Goal: Information Seeking & Learning: Learn about a topic

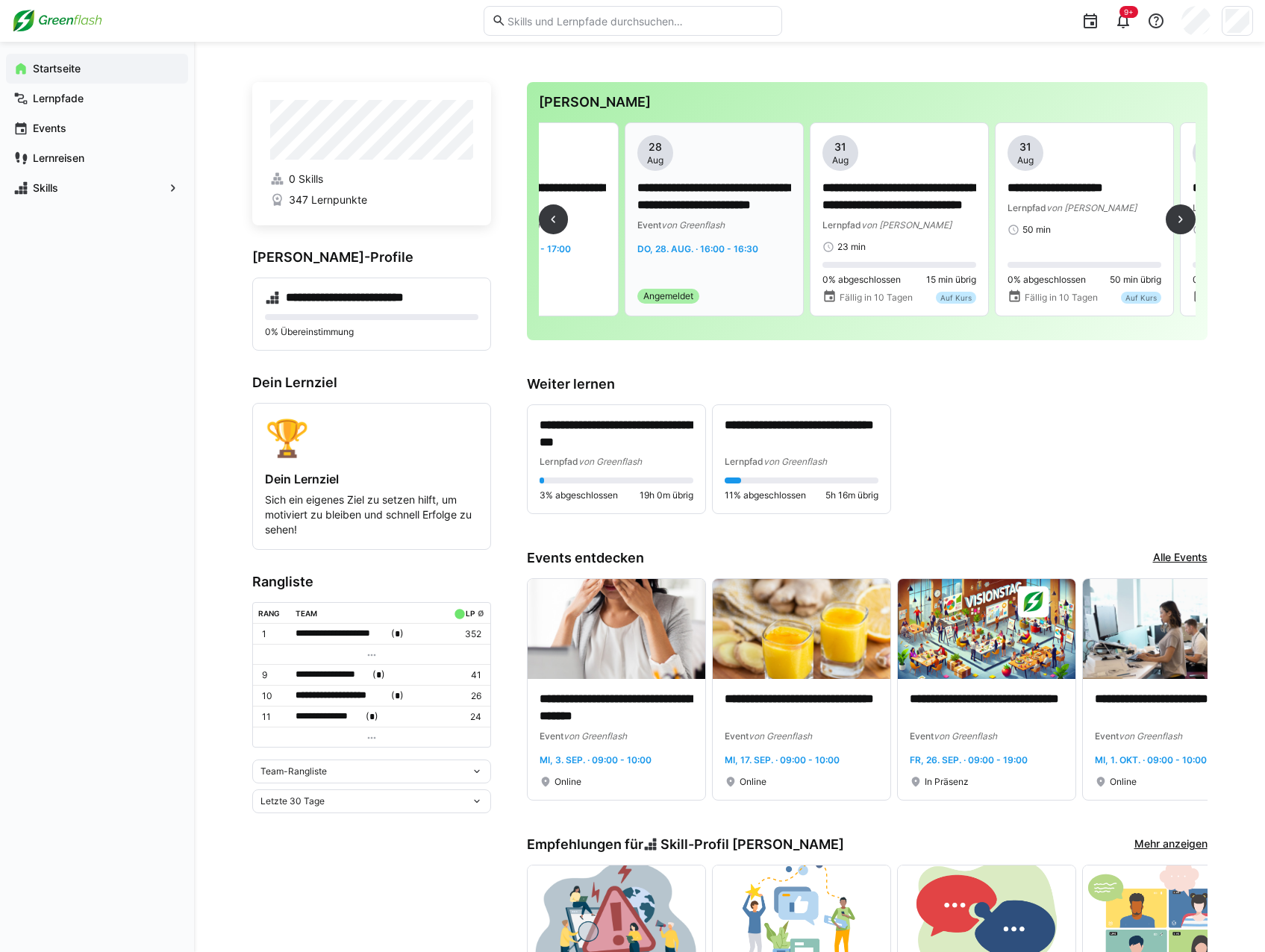
scroll to position [0, 1923]
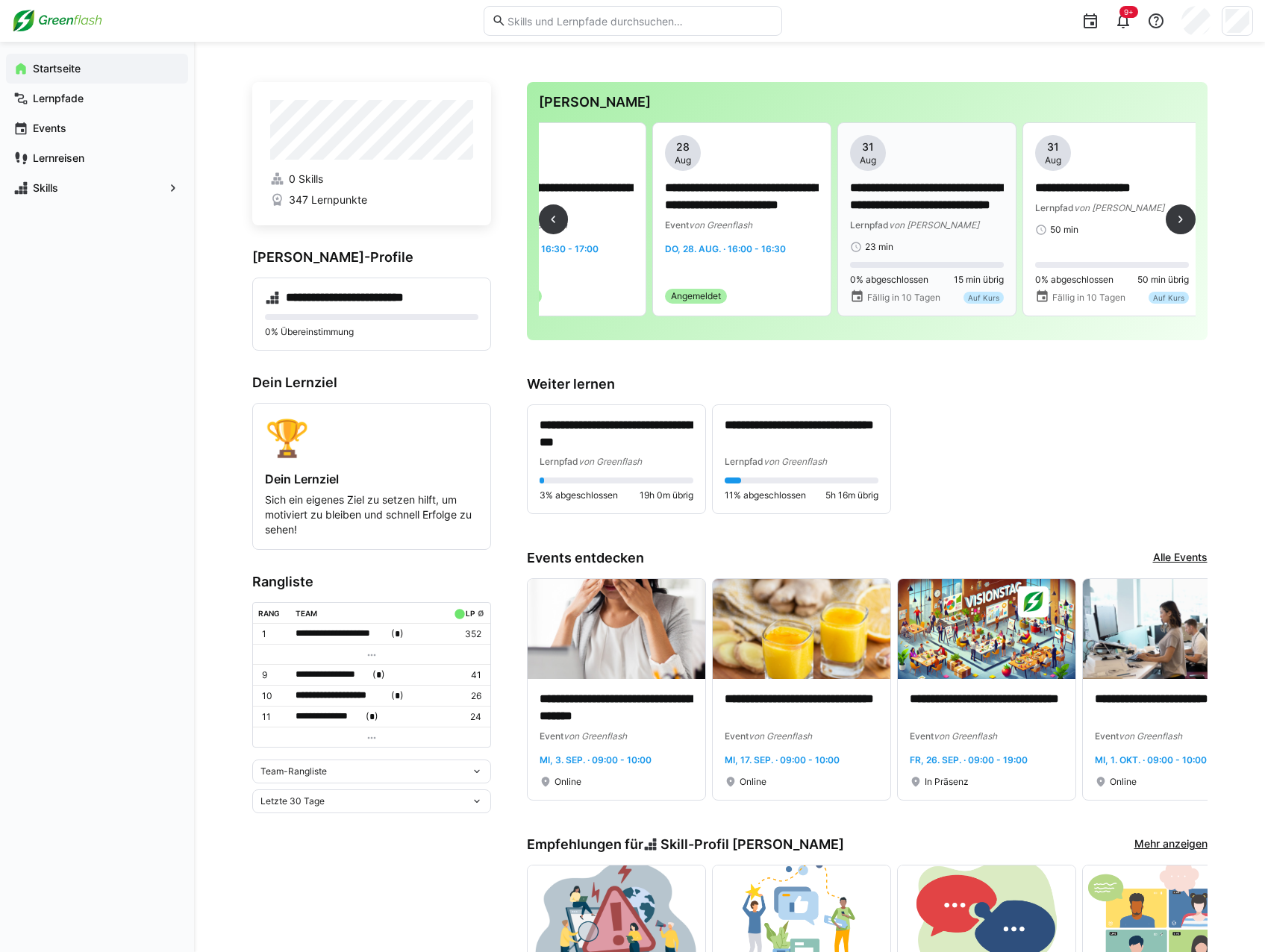
click at [917, 215] on div "**********" at bounding box center [927, 206] width 153 height 52
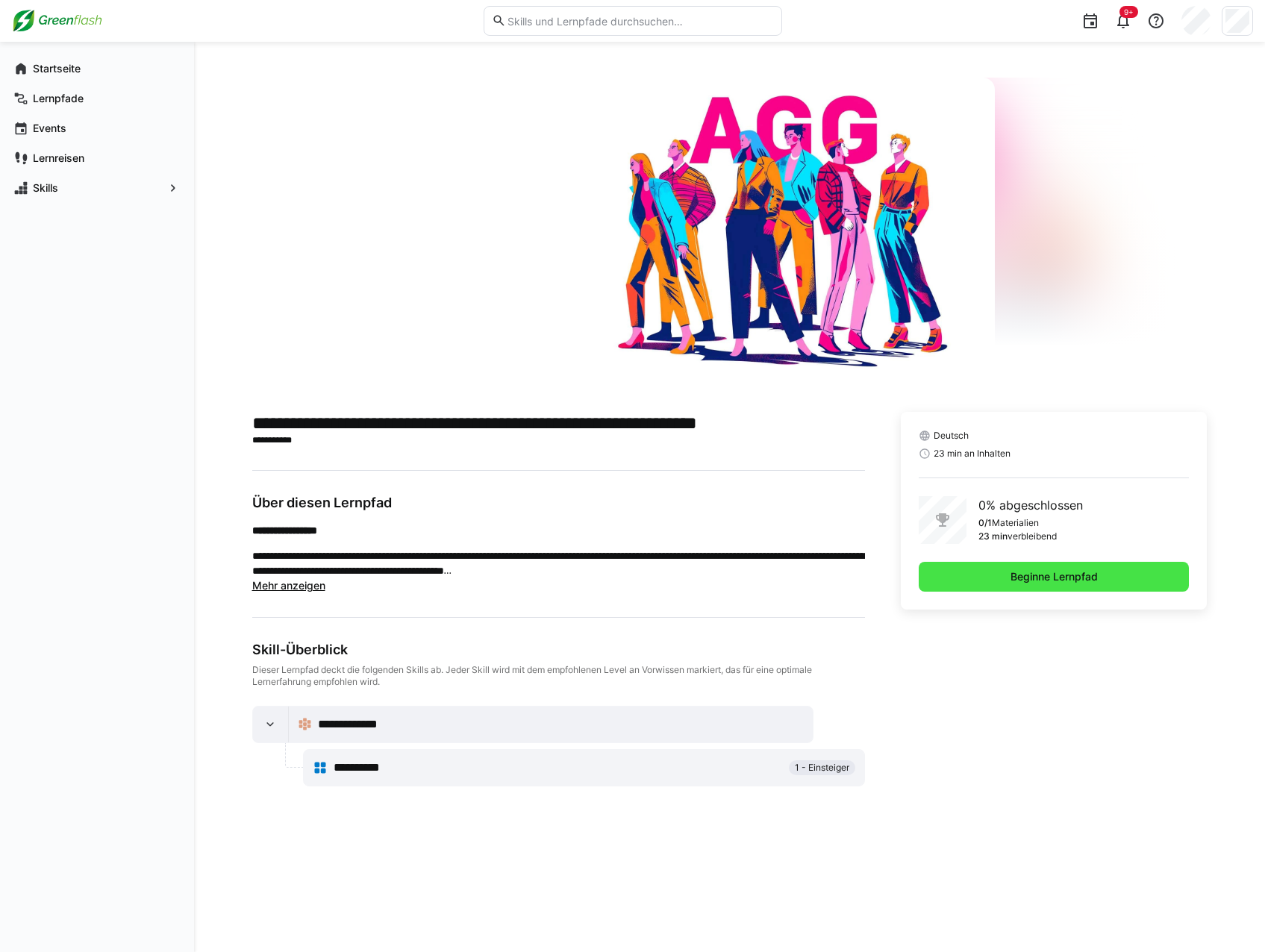
click at [1068, 584] on span "Beginne Lernpfad" at bounding box center [1054, 577] width 92 height 15
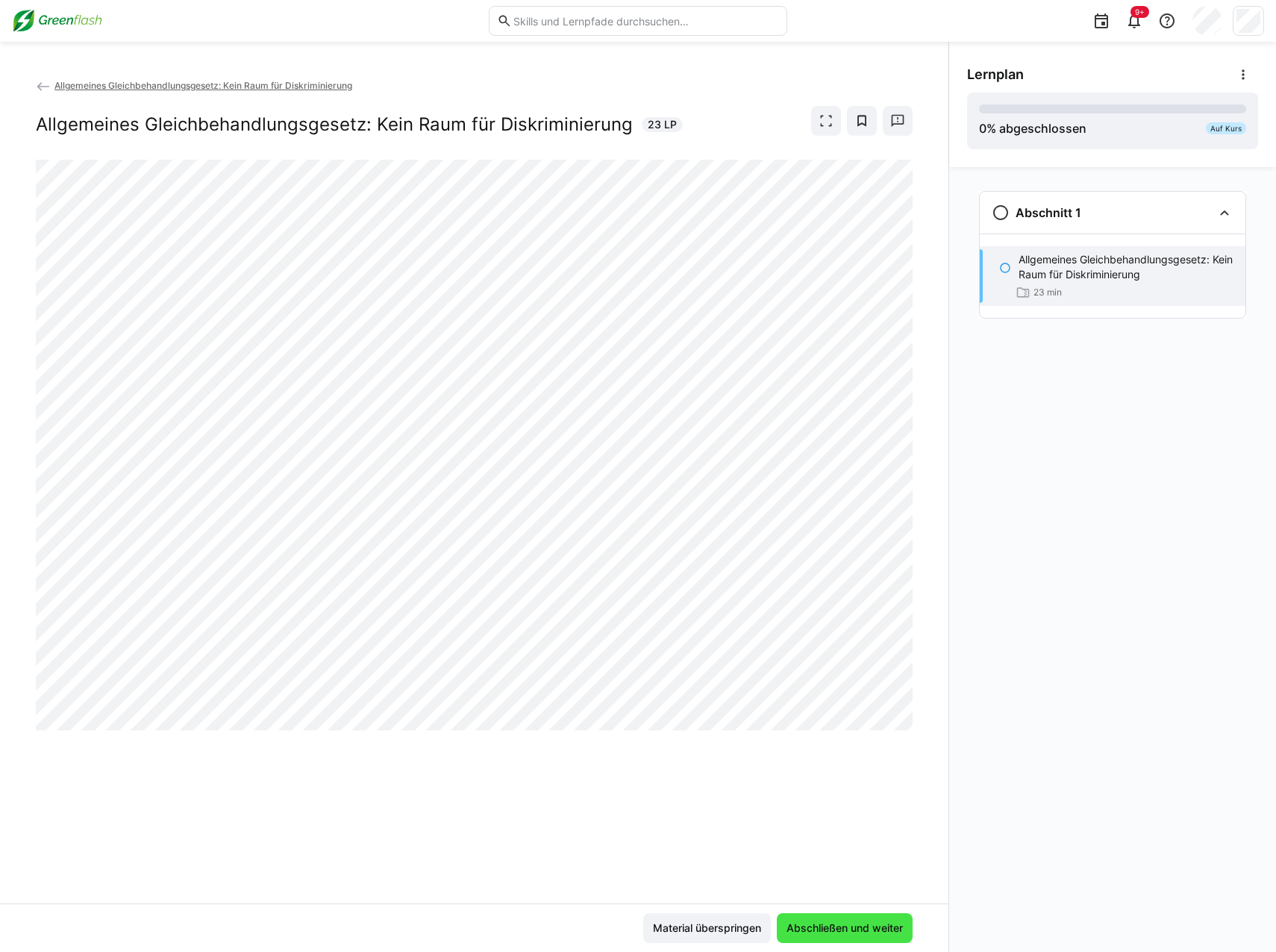
click at [811, 588] on span "Abschließen und weiter" at bounding box center [845, 928] width 121 height 15
click at [73, 91] on app-back-navigation "Allgemeines Gleichbehandlungsgesetz: Kein Raum für Diskriminierung" at bounding box center [474, 86] width 877 height 16
click at [232, 90] on span "Allgemeines Gleichbehandlungsgesetz: Kein Raum für Diskriminierung" at bounding box center [203, 86] width 298 height 11
click at [65, 86] on span "Allgemeines Gleichbehandlungsgesetz: Kein Raum für Diskriminierung" at bounding box center [203, 86] width 298 height 11
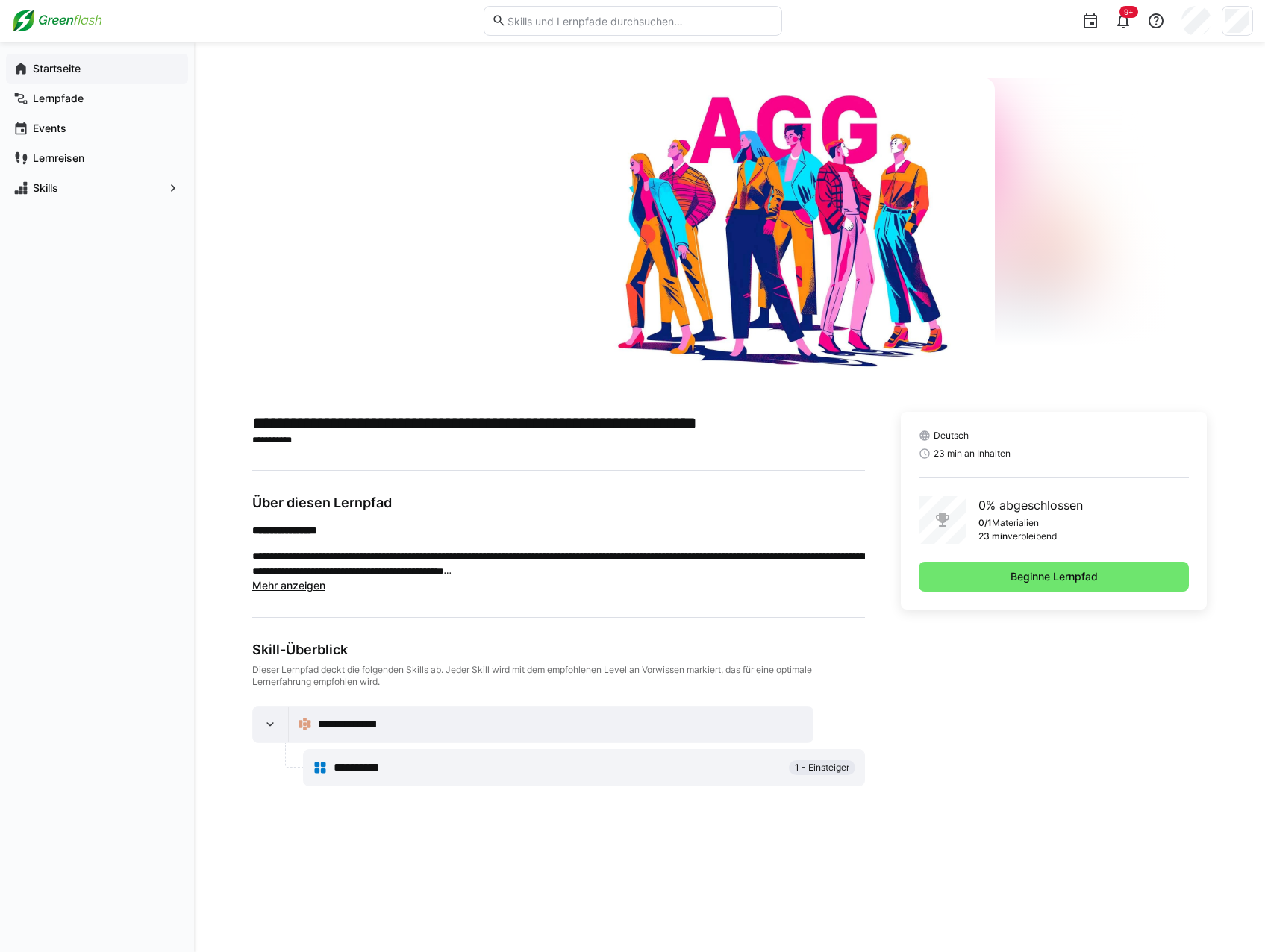
click at [0, 0] on app-navigation-label "Startseite" at bounding box center [0, 0] width 0 height 0
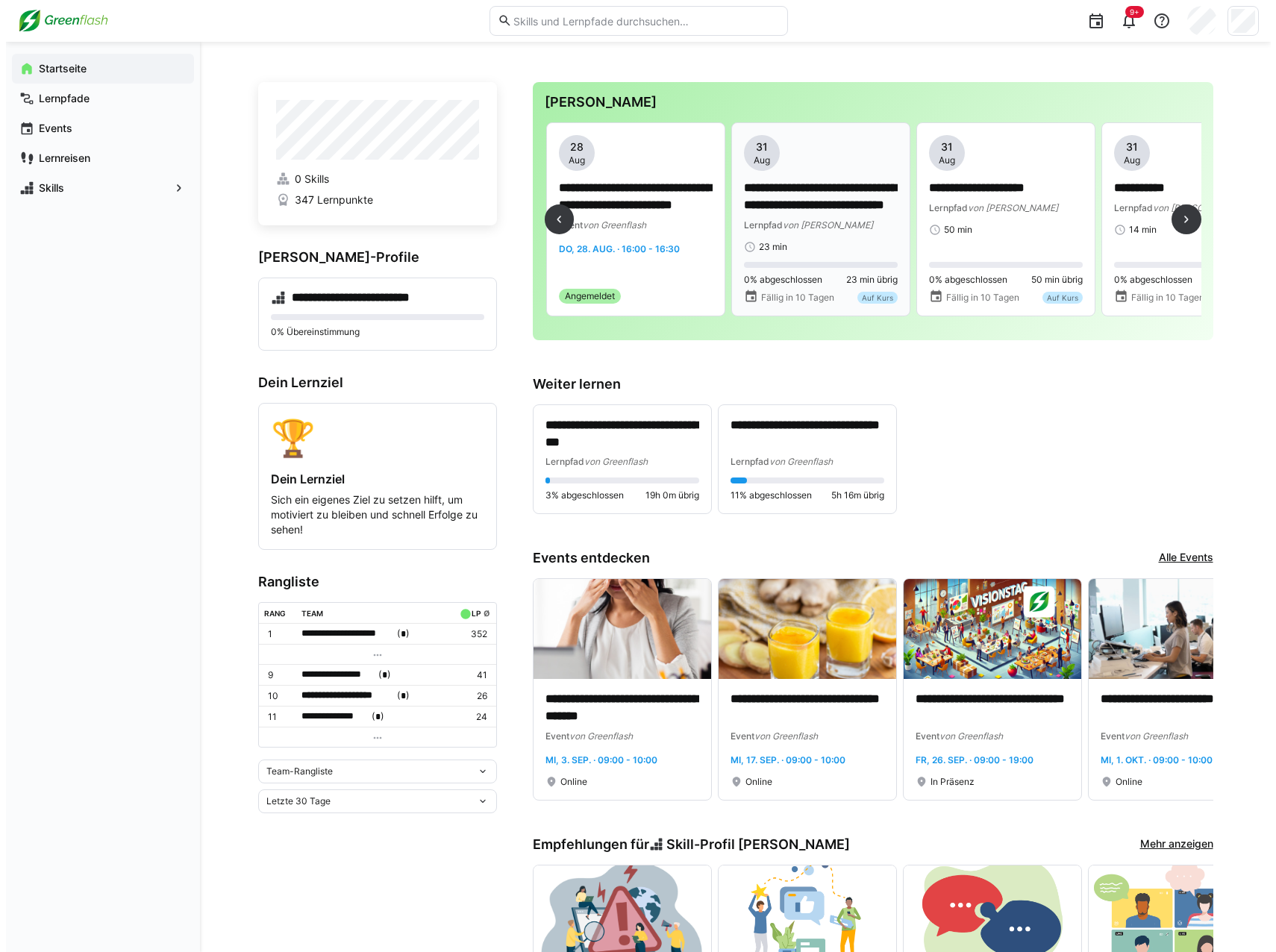
scroll to position [0, 1997]
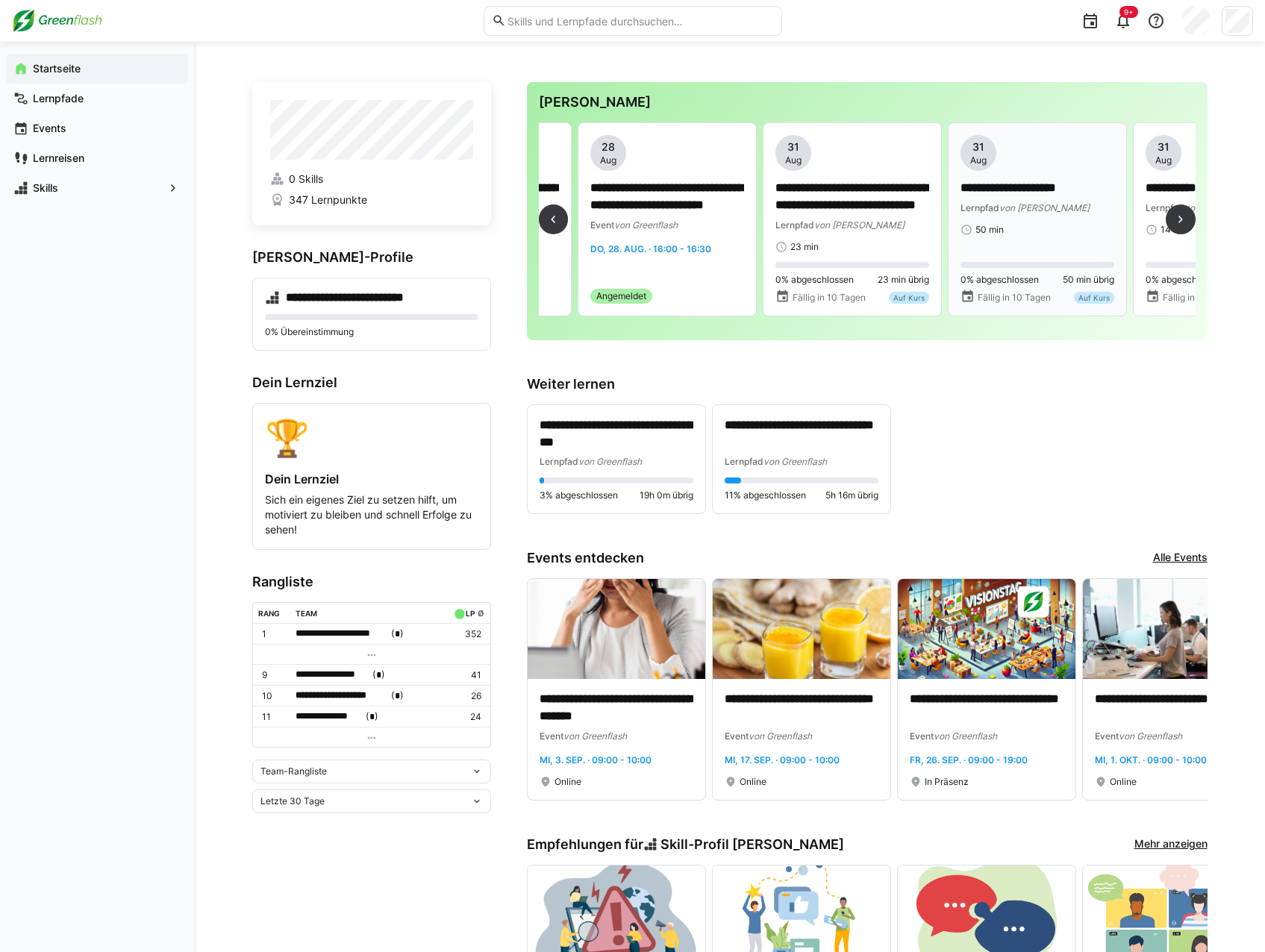
click at [1013, 224] on div "50 min" at bounding box center [1037, 229] width 153 height 12
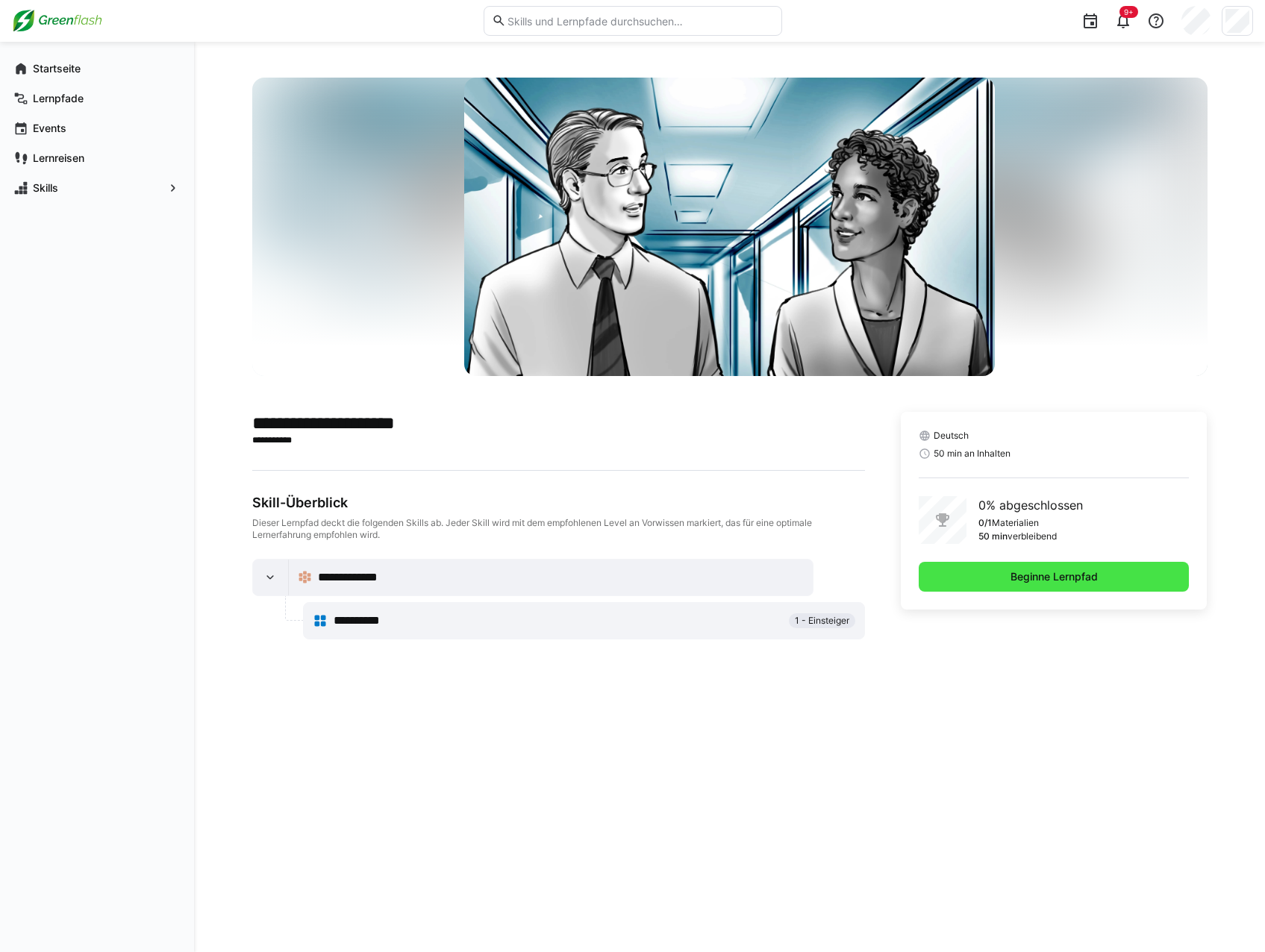
click at [1022, 575] on span "Beginne Lernpfad" at bounding box center [1054, 577] width 92 height 15
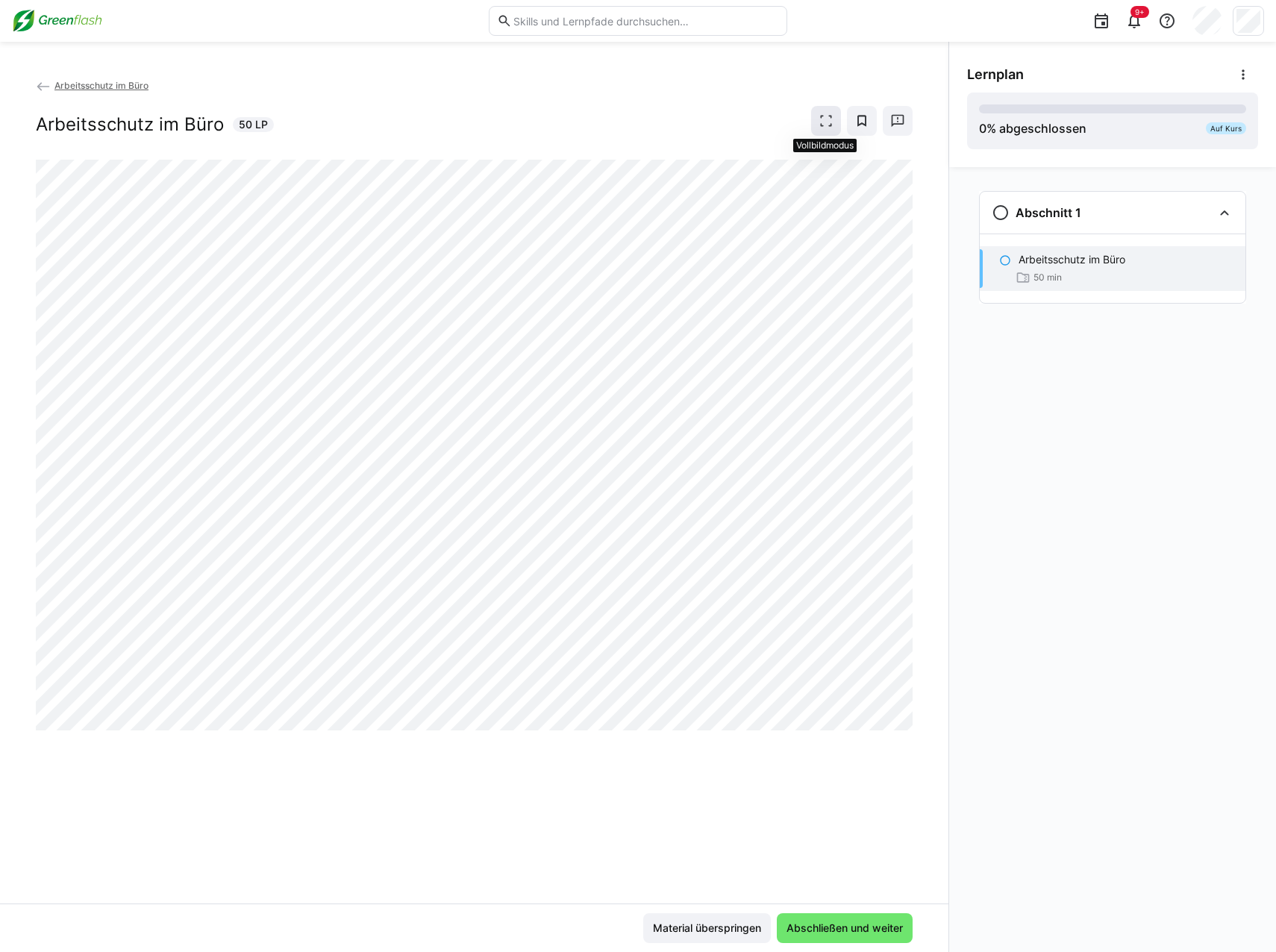
click at [829, 120] on eds-icon at bounding box center [826, 120] width 15 height 15
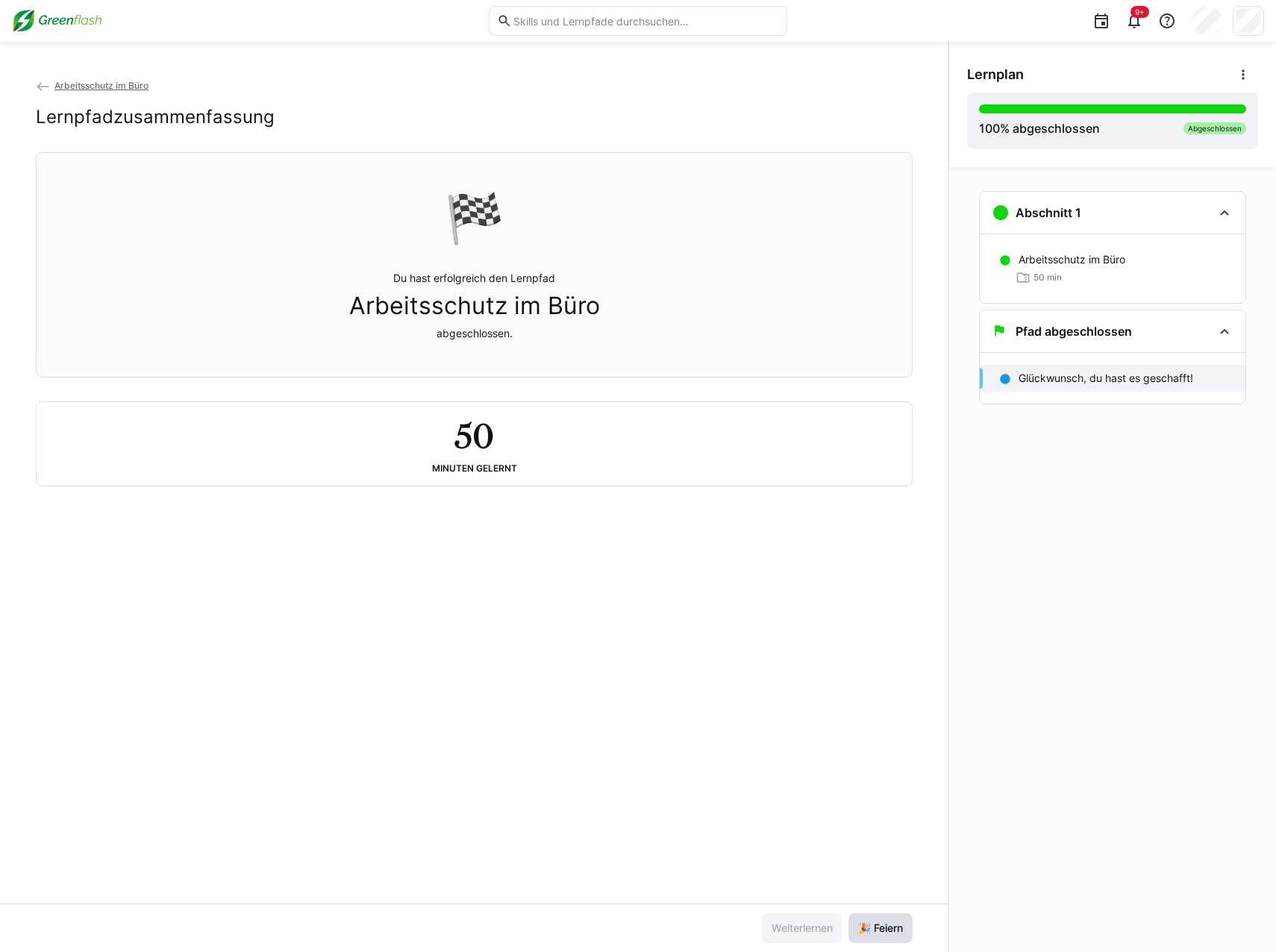
click at [888, 588] on span "🎉 Feiern" at bounding box center [880, 928] width 64 height 30
click at [1127, 346] on div "Pfad abgeschlossen" at bounding box center [1112, 331] width 266 height 42
click at [62, 85] on span "Arbeitsschutz im Büro" at bounding box center [101, 86] width 94 height 11
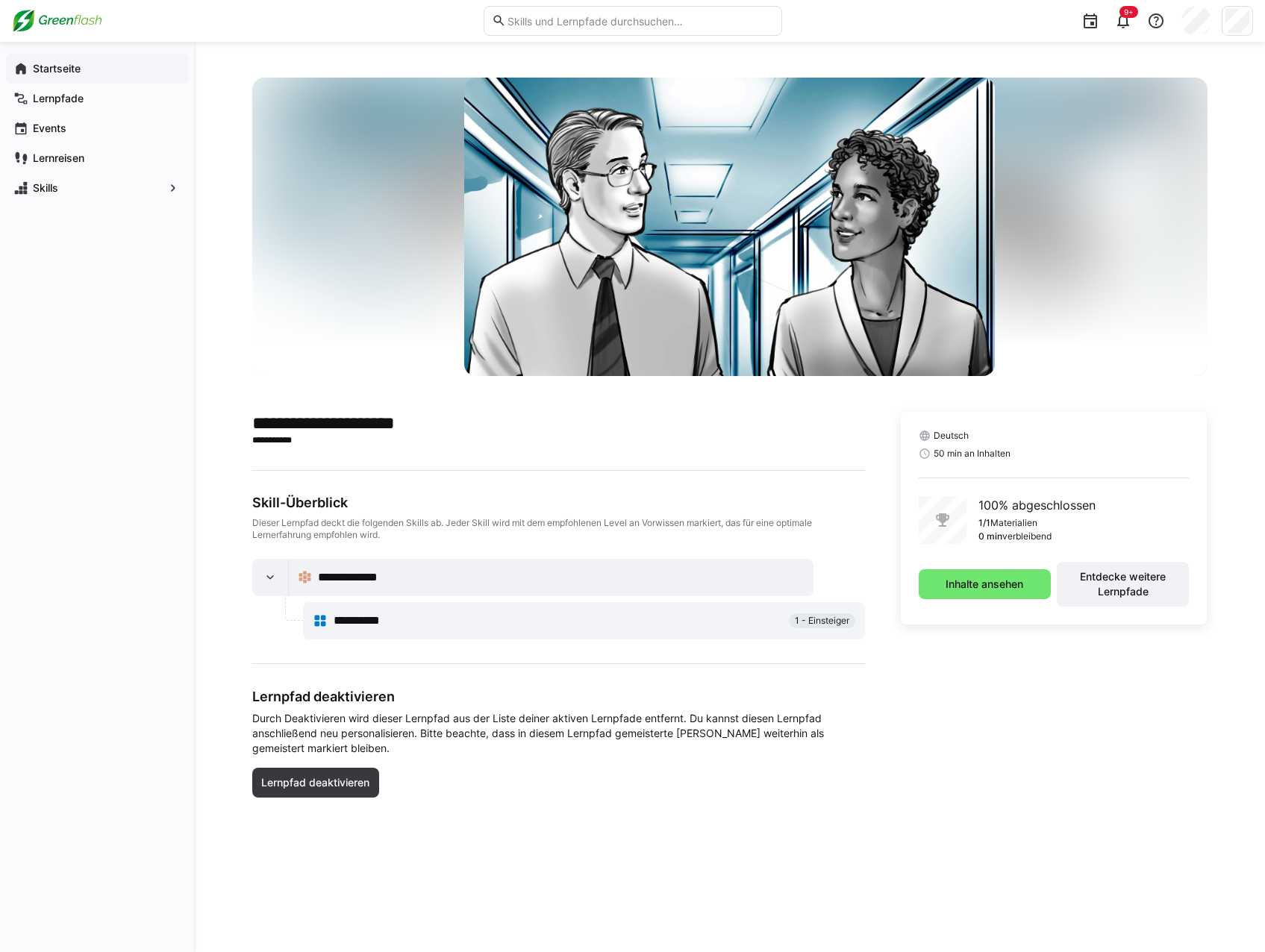
click at [0, 0] on app-navigation-label "Startseite" at bounding box center [0, 0] width 0 height 0
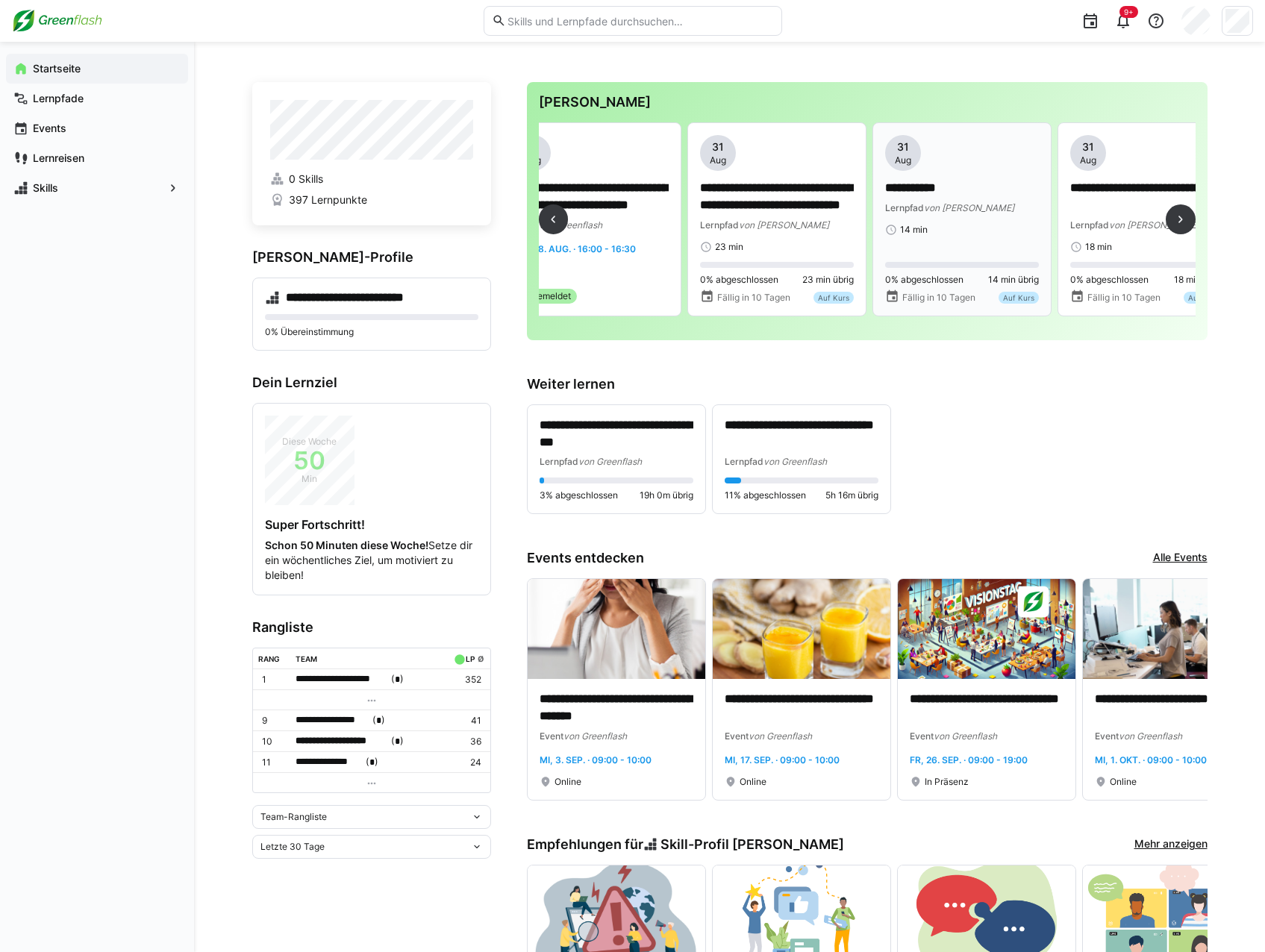
scroll to position [0, 2074]
click at [949, 215] on div "**********" at bounding box center [961, 185] width 153 height 101
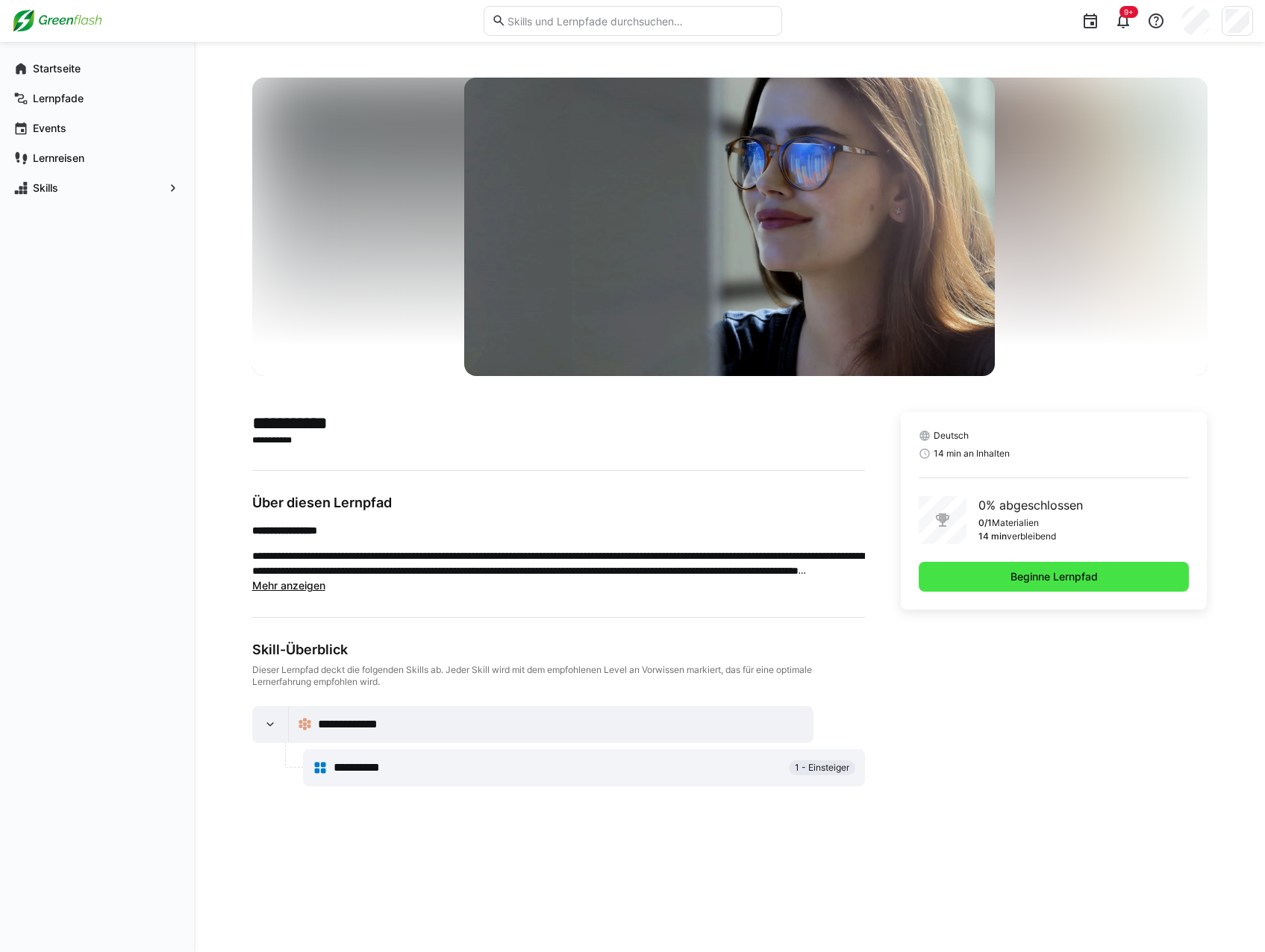
click at [1057, 572] on span "Beginne Lernpfad" at bounding box center [1054, 577] width 92 height 15
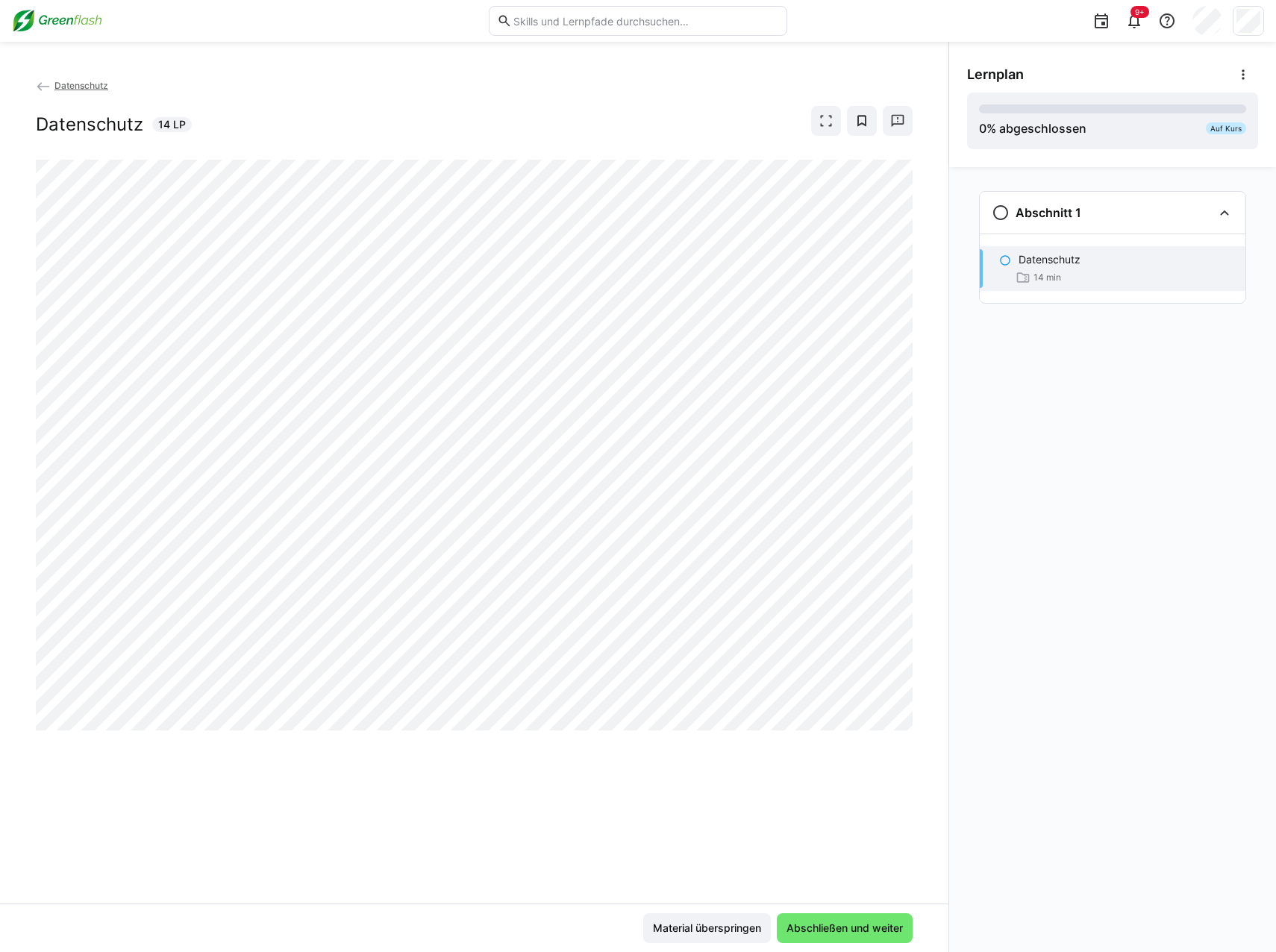
click at [42, 81] on eds-icon at bounding box center [43, 86] width 15 height 15
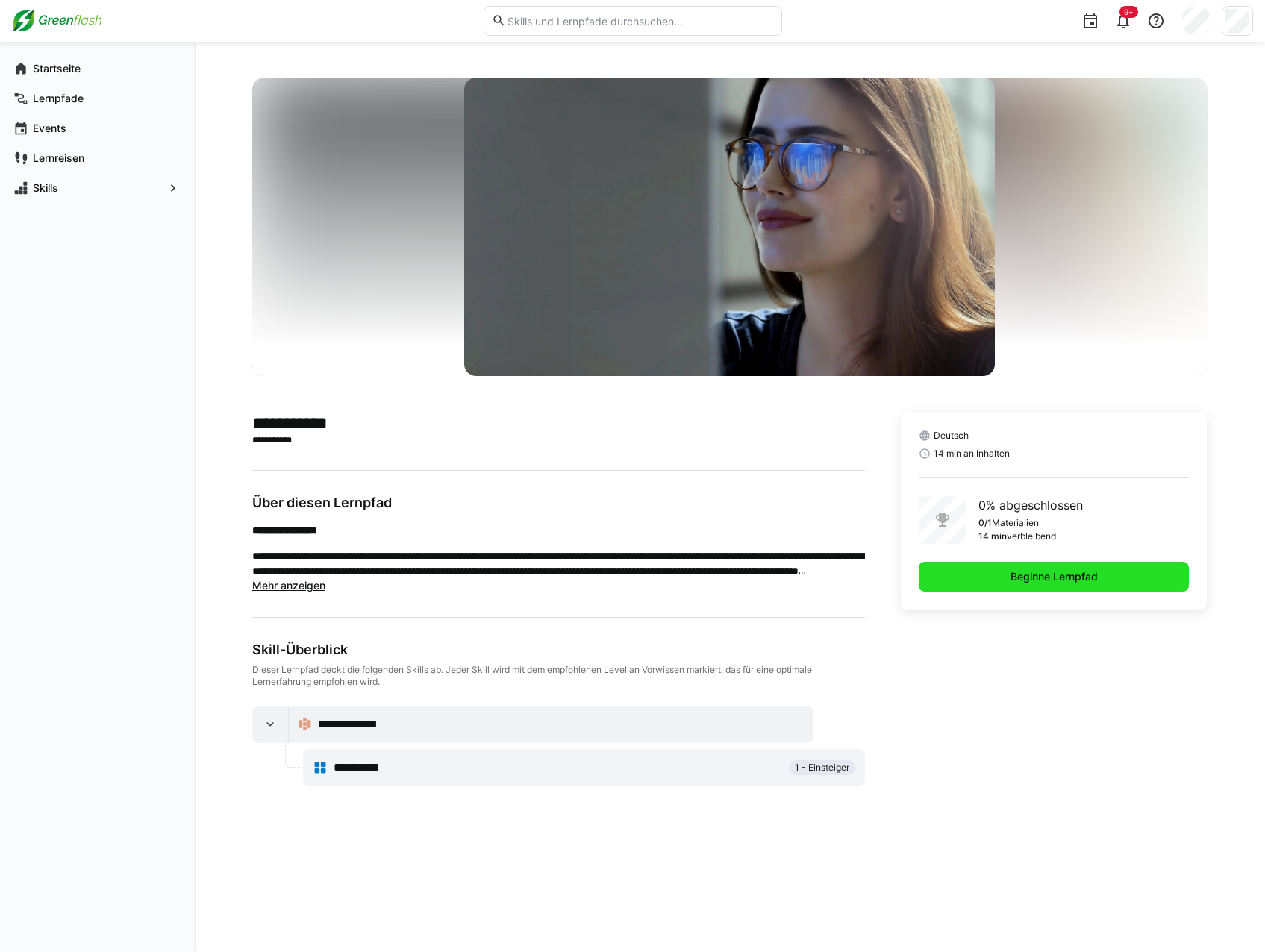
click at [1023, 576] on span "Beginne Lernpfad" at bounding box center [1054, 577] width 92 height 15
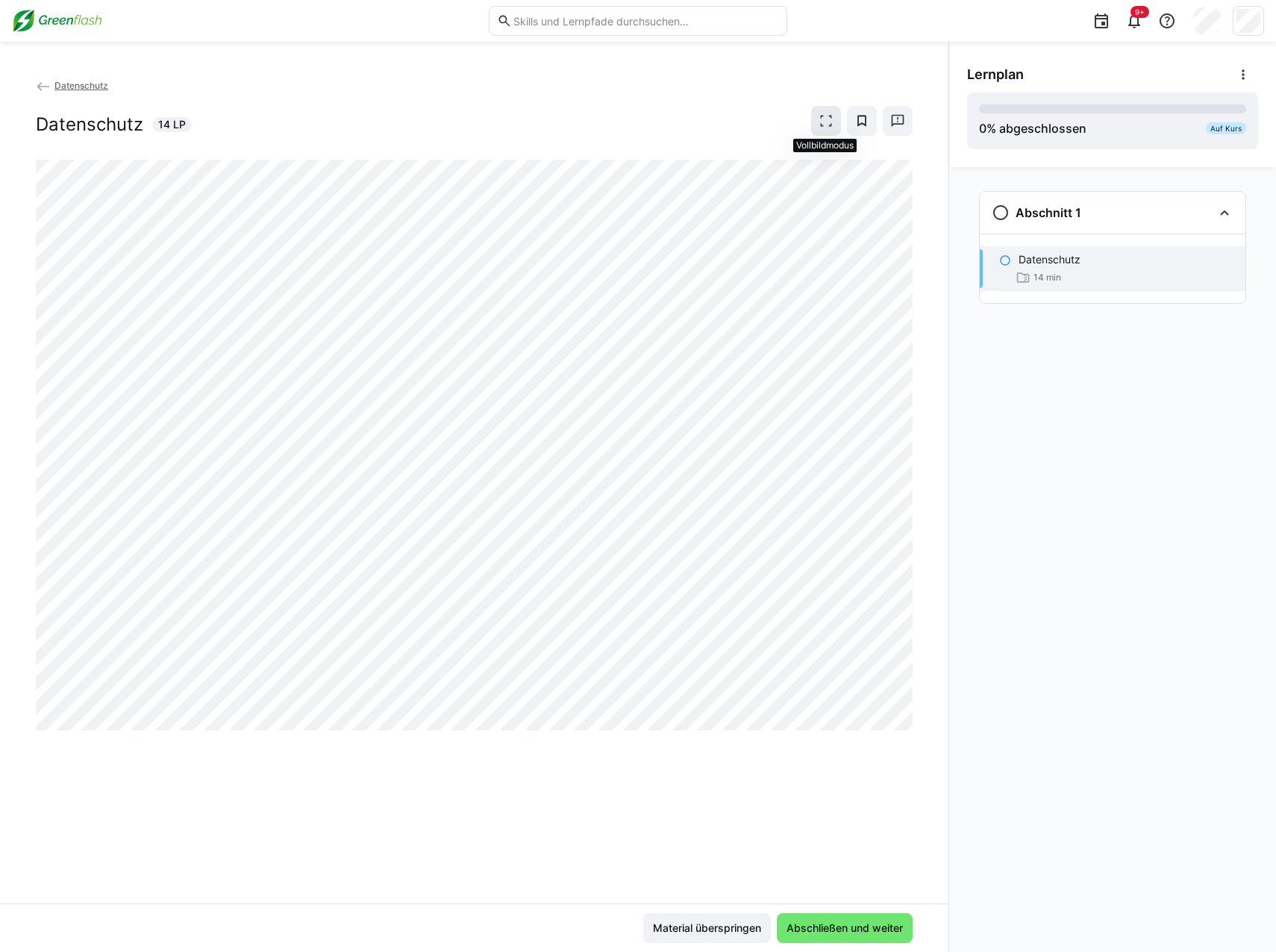
click at [837, 124] on span at bounding box center [825, 120] width 30 height 30
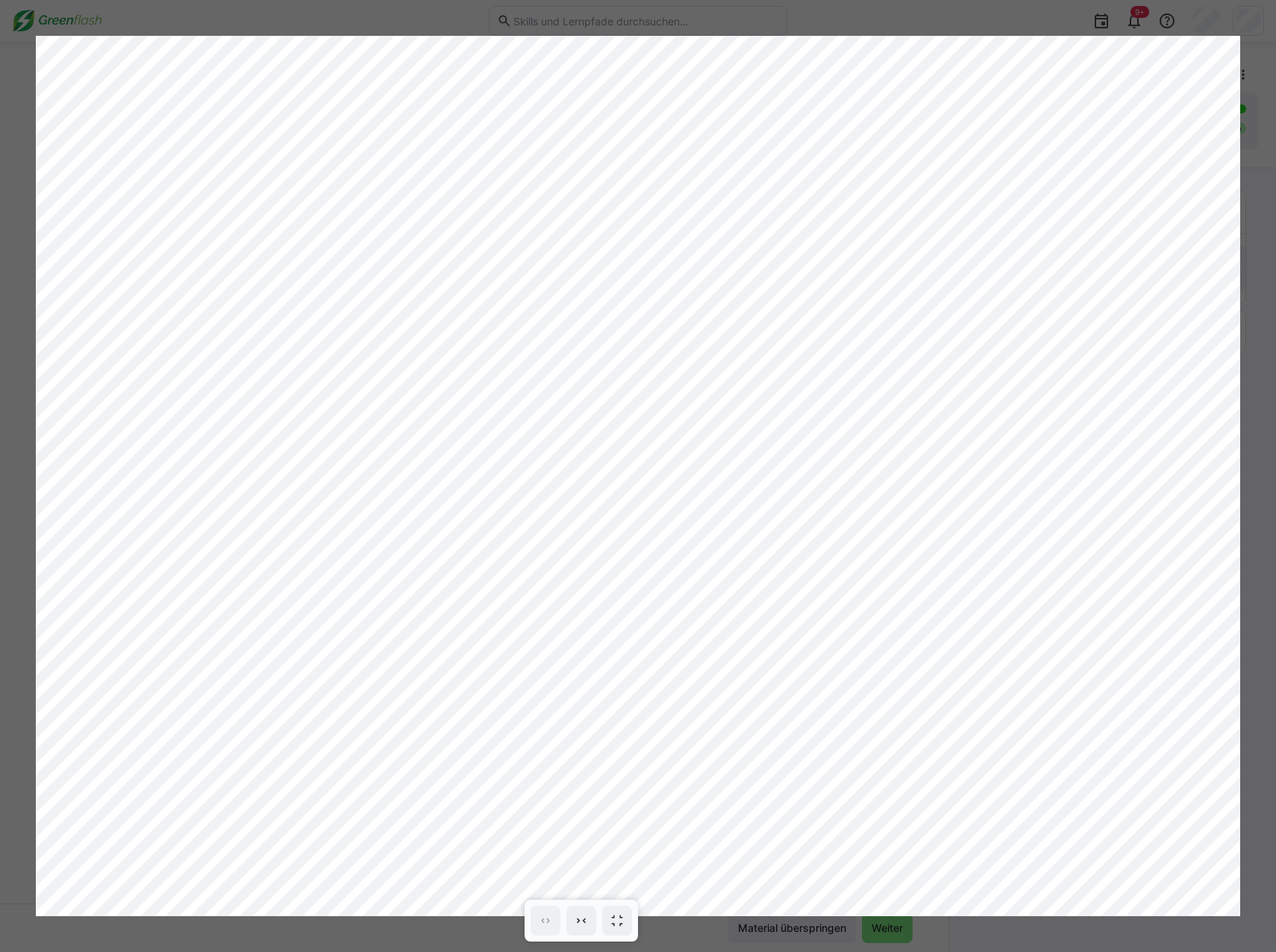
click at [727, 23] on div at bounding box center [638, 476] width 1276 height 952
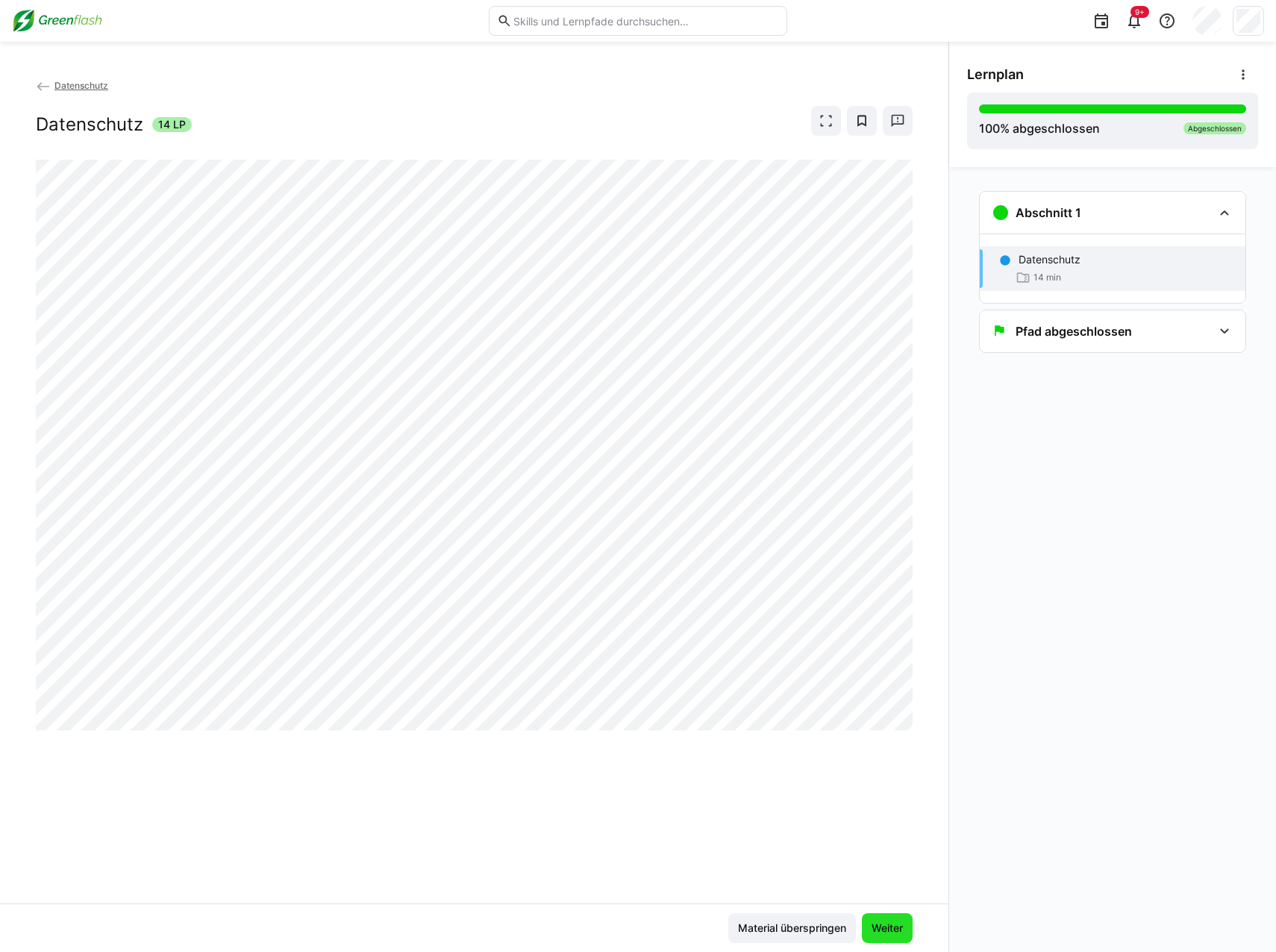
click at [889, 923] on span "Weiter" at bounding box center [888, 928] width 36 height 15
click at [878, 933] on span "Weiter" at bounding box center [888, 928] width 36 height 15
click at [93, 78] on app-back-navigation "Datenschutz" at bounding box center [474, 86] width 877 height 16
click at [81, 85] on span "Datenschutz" at bounding box center [81, 86] width 54 height 11
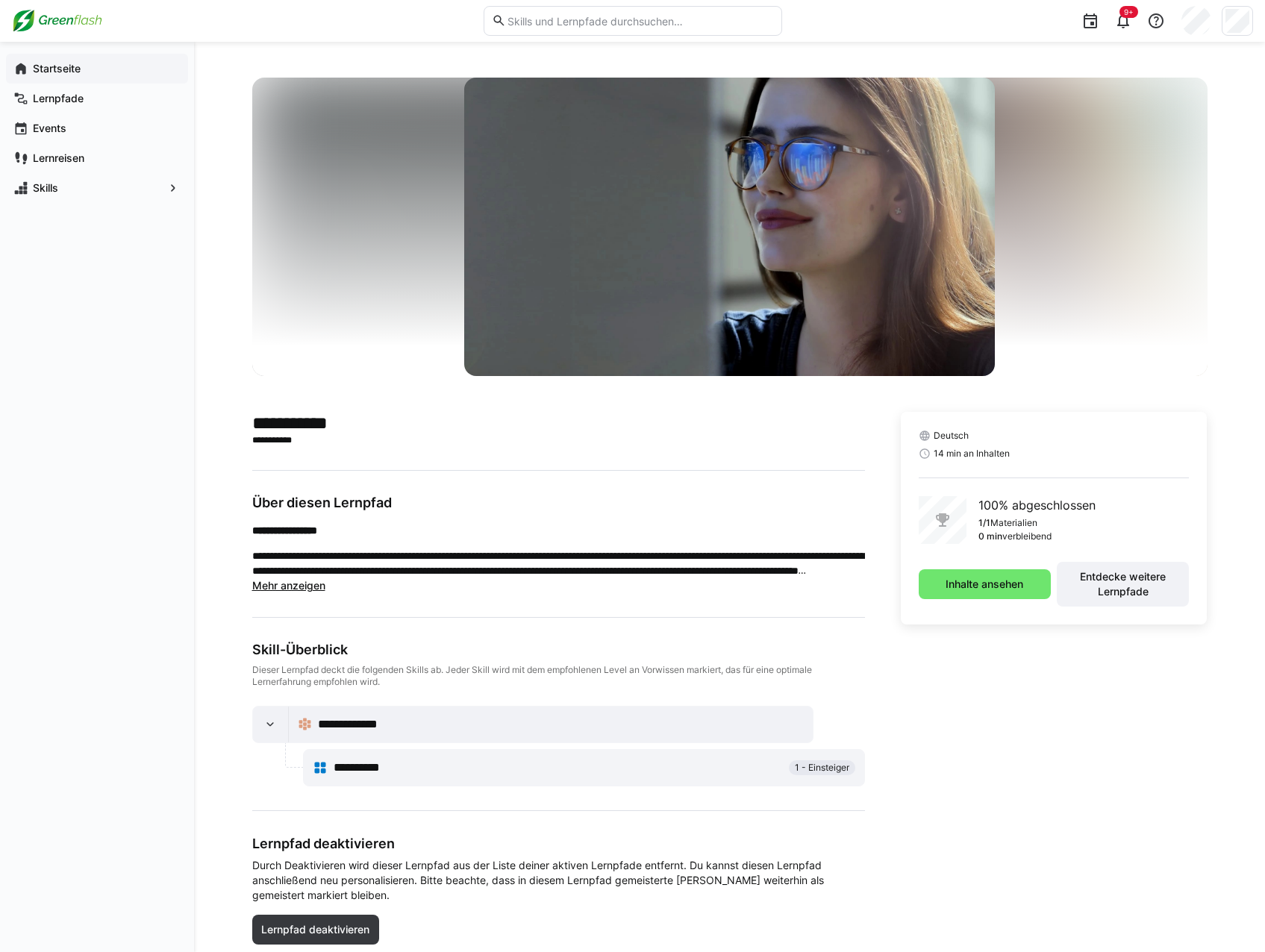
click at [0, 0] on app-navigation-label "Startseite" at bounding box center [0, 0] width 0 height 0
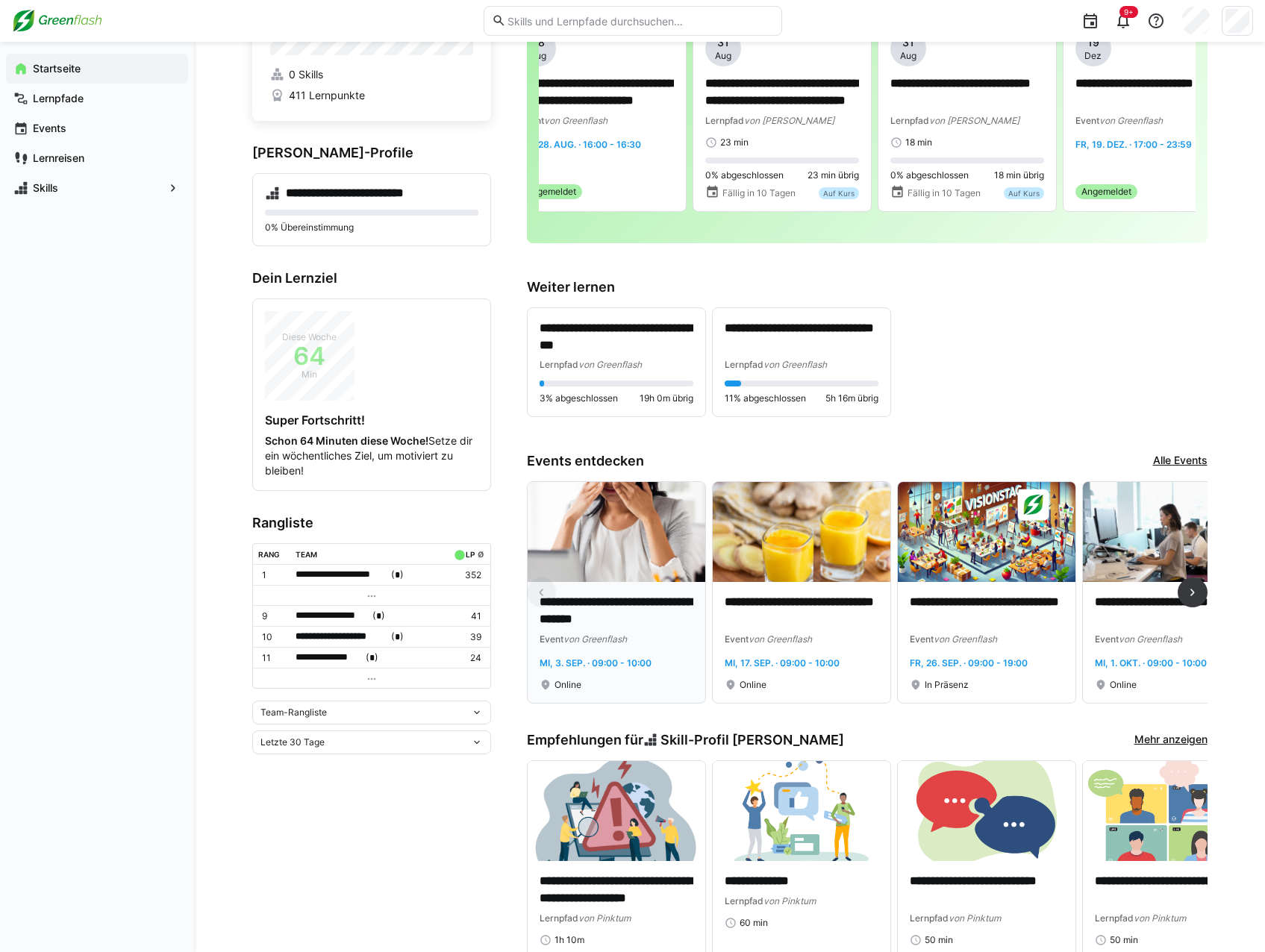
scroll to position [149, 0]
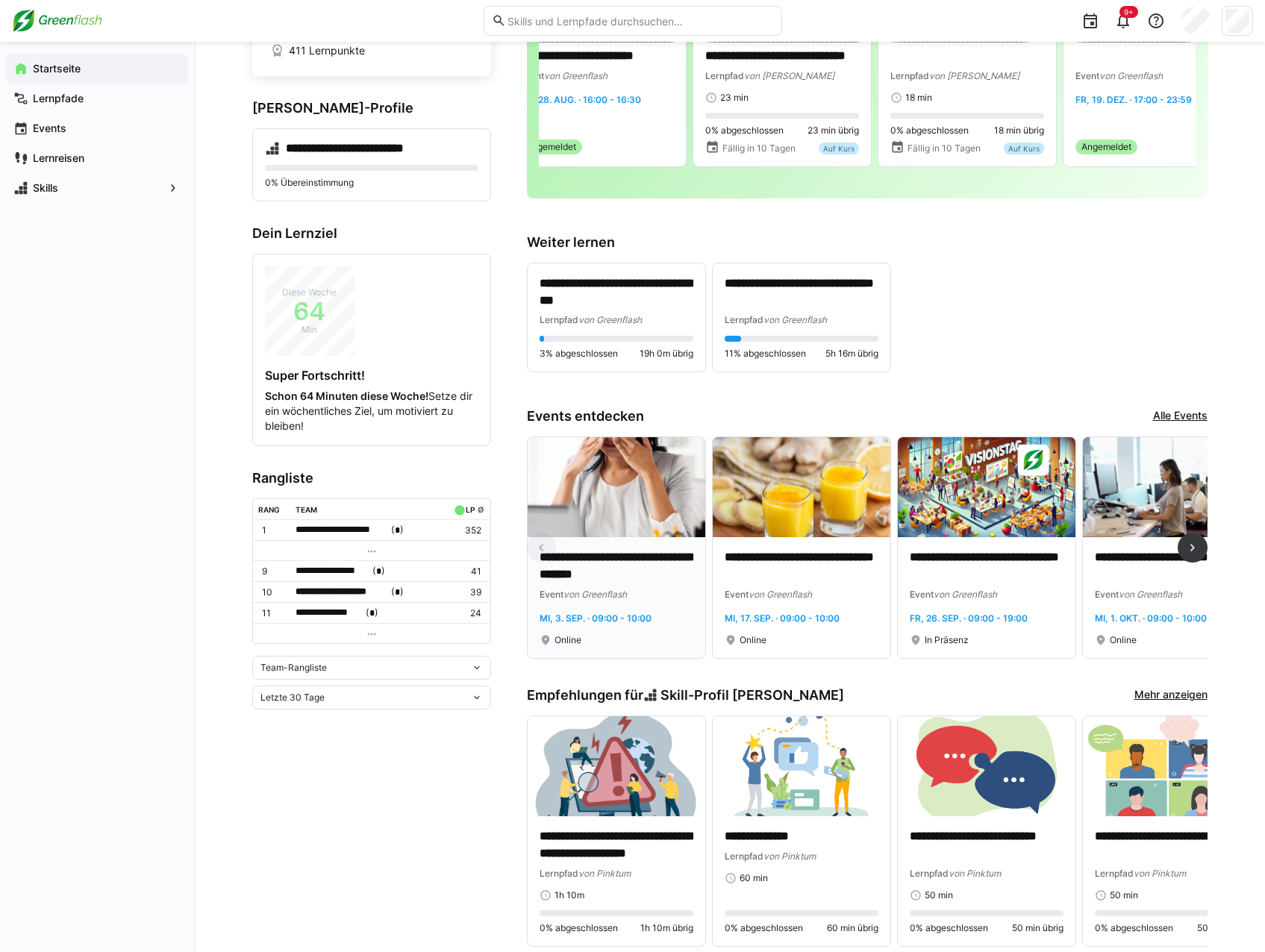
click at [642, 609] on div "**********" at bounding box center [616, 598] width 153 height 97
click at [648, 561] on p "**********" at bounding box center [616, 566] width 153 height 35
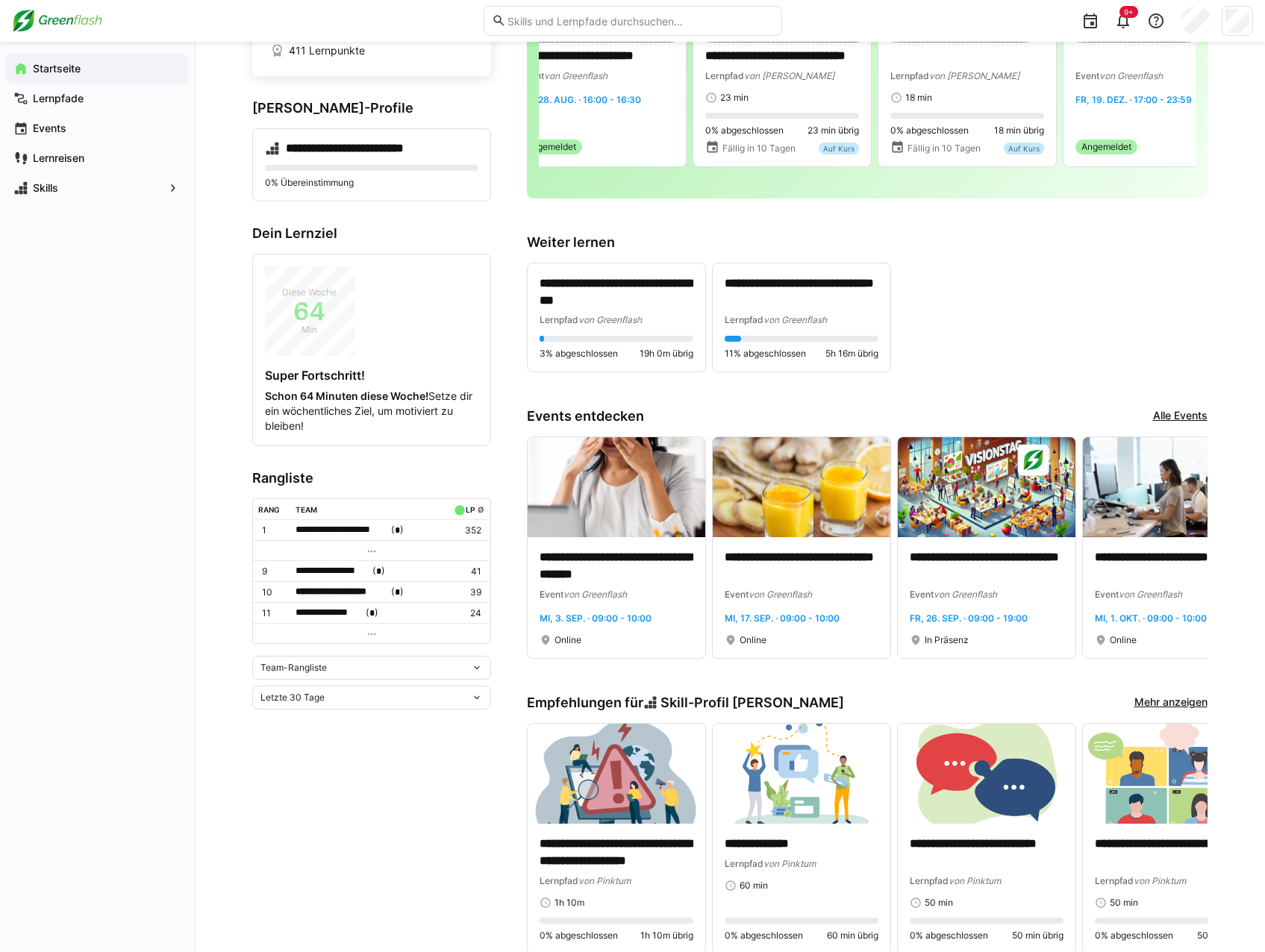
click at [1162, 417] on link "Alle Events" at bounding box center [1180, 416] width 54 height 16
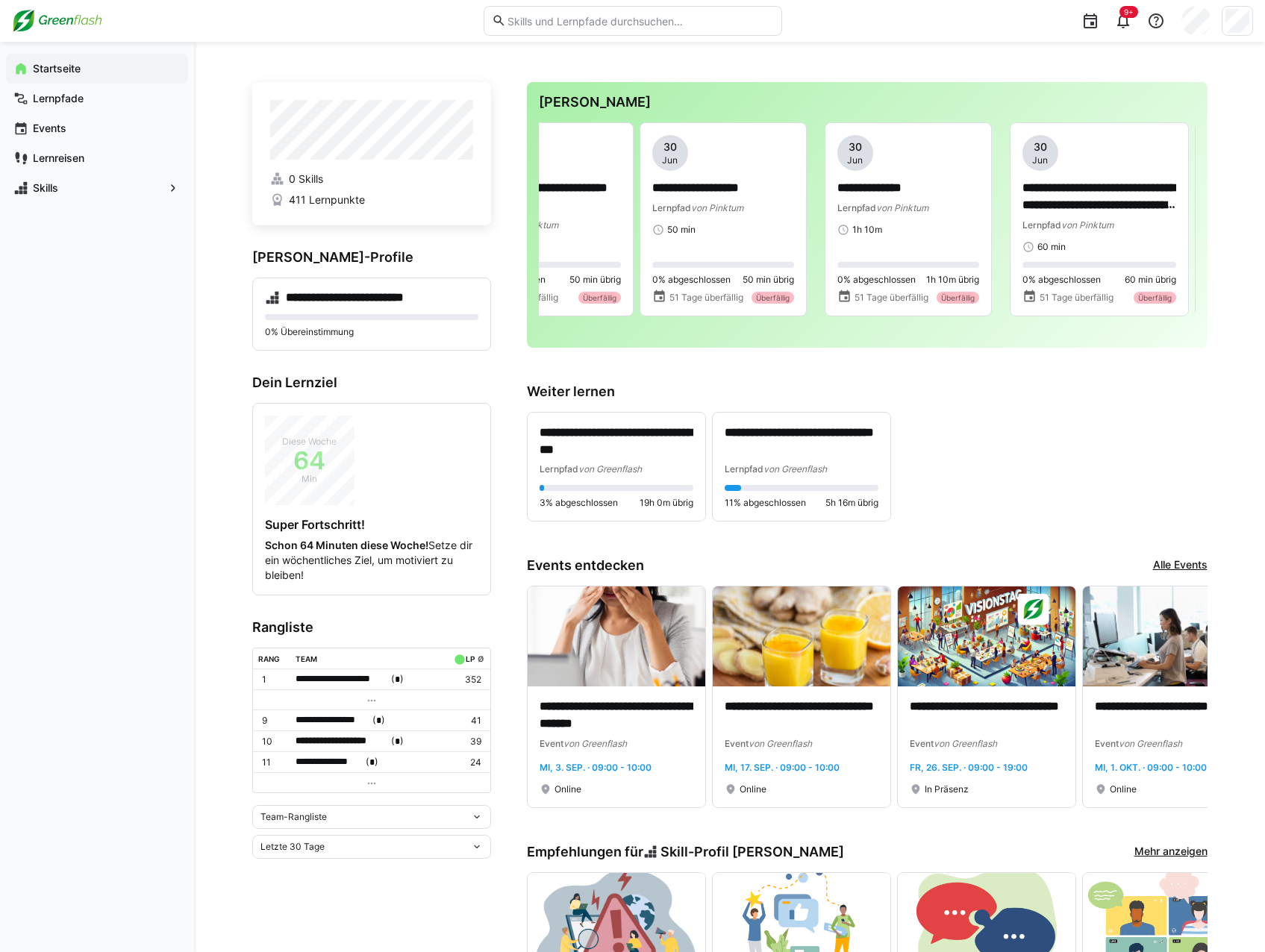
scroll to position [0, 1194]
